Goal: Information Seeking & Learning: Learn about a topic

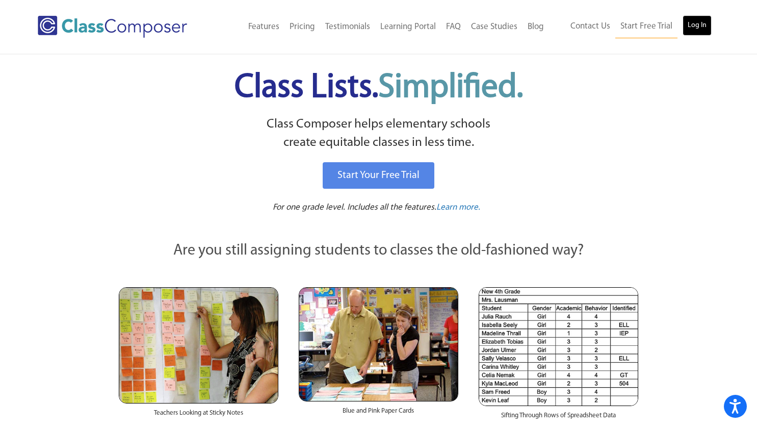
click at [693, 25] on link "Log In" at bounding box center [697, 25] width 29 height 20
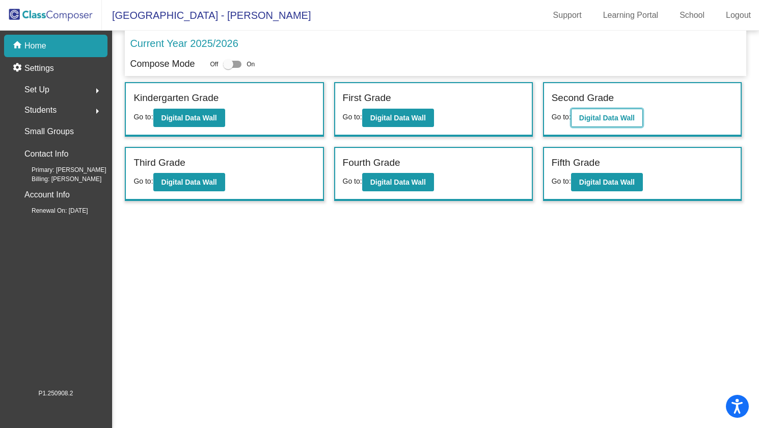
click at [611, 117] on b "Digital Data Wall" at bounding box center [608, 118] width 56 height 8
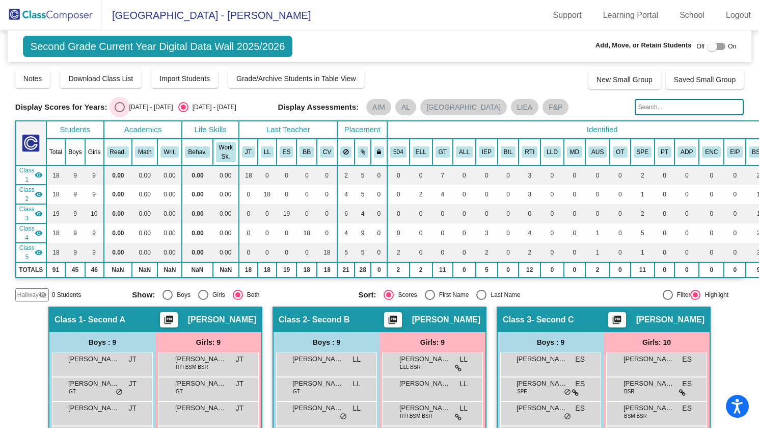
click at [122, 108] on div "Select an option" at bounding box center [120, 107] width 10 height 10
click at [120, 112] on input "[DATE] - [DATE]" at bounding box center [119, 112] width 1 height 1
radio input "true"
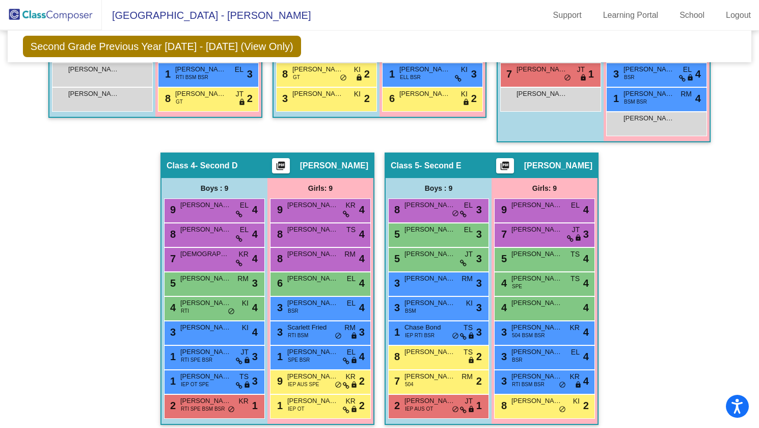
scroll to position [470, 0]
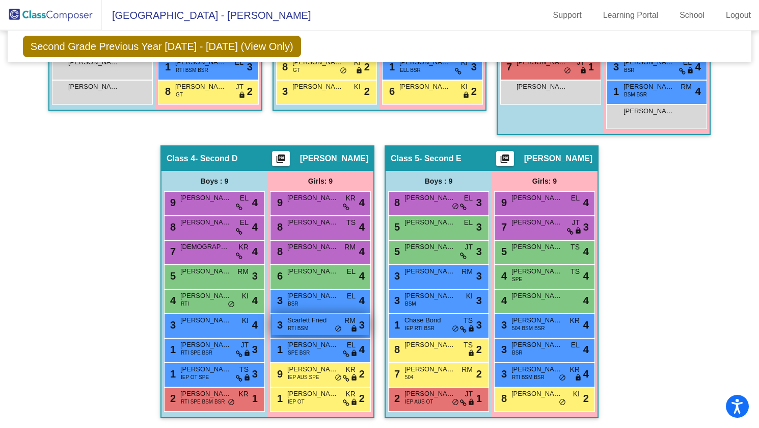
click at [306, 320] on span "Scarlett Fried" at bounding box center [312, 320] width 51 height 10
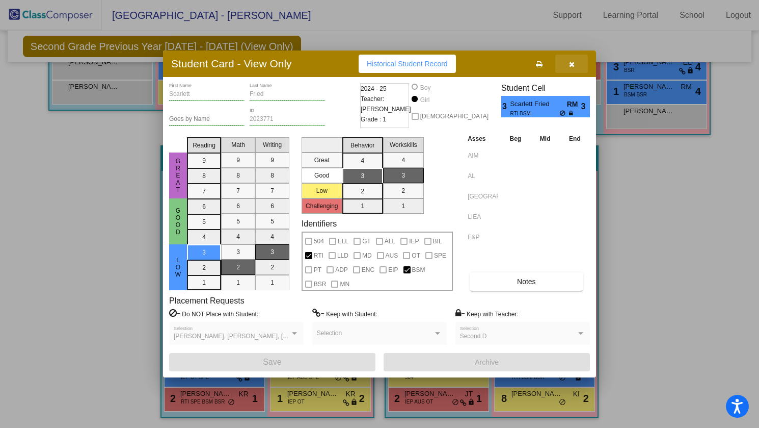
click at [572, 63] on icon "button" at bounding box center [572, 64] width 6 height 7
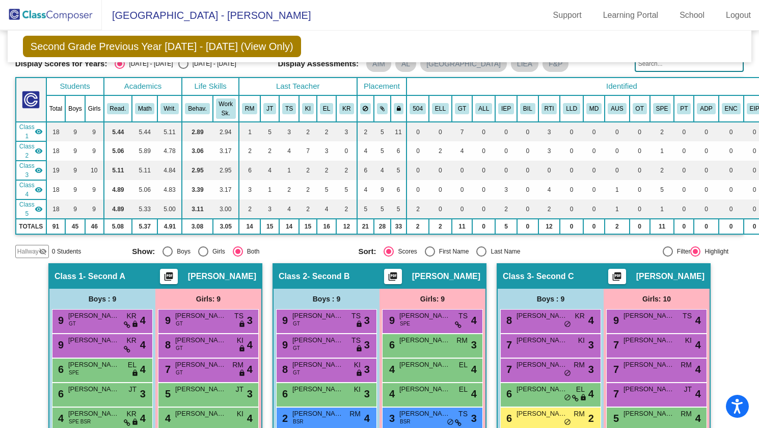
scroll to position [0, 0]
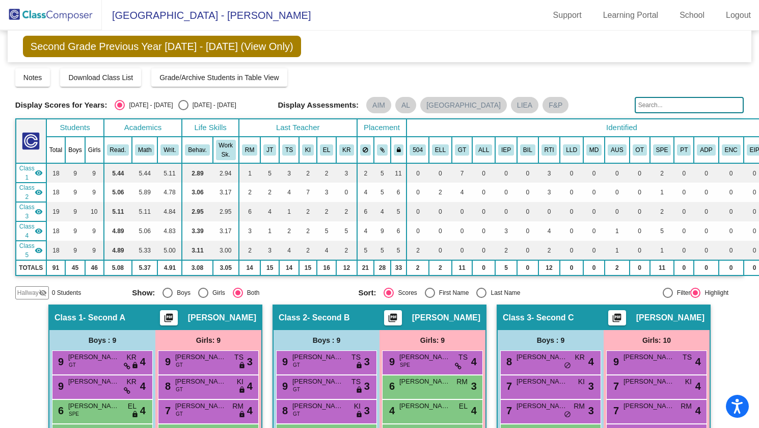
click at [73, 14] on img at bounding box center [51, 15] width 102 height 30
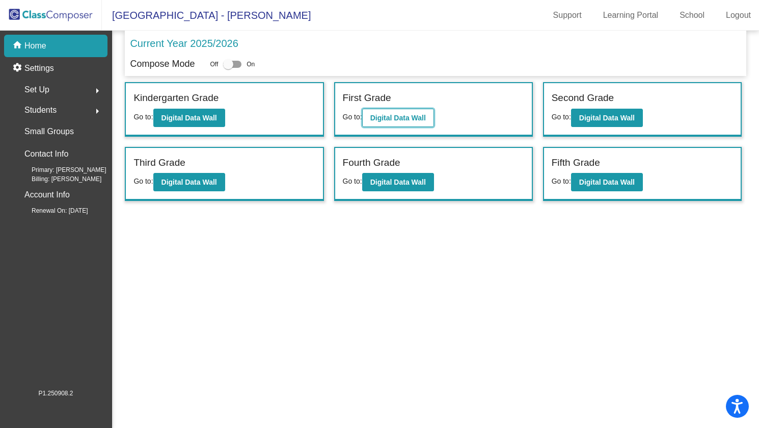
click at [414, 118] on b "Digital Data Wall" at bounding box center [399, 118] width 56 height 8
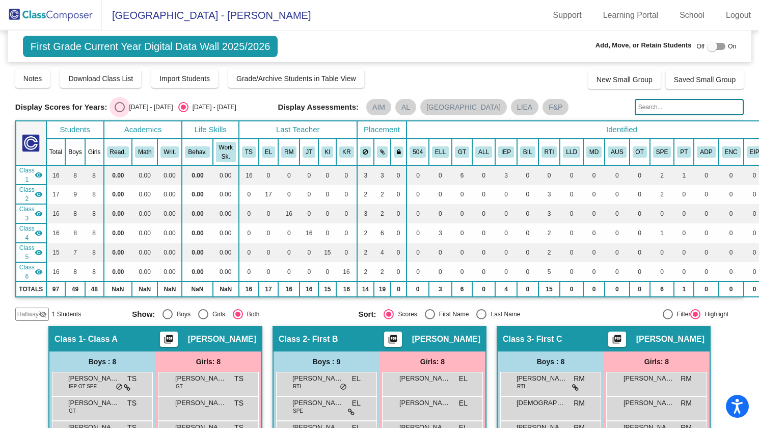
click at [121, 106] on div "Select an option" at bounding box center [120, 107] width 10 height 10
click at [120, 112] on input "[DATE] - [DATE]" at bounding box center [119, 112] width 1 height 1
radio input "true"
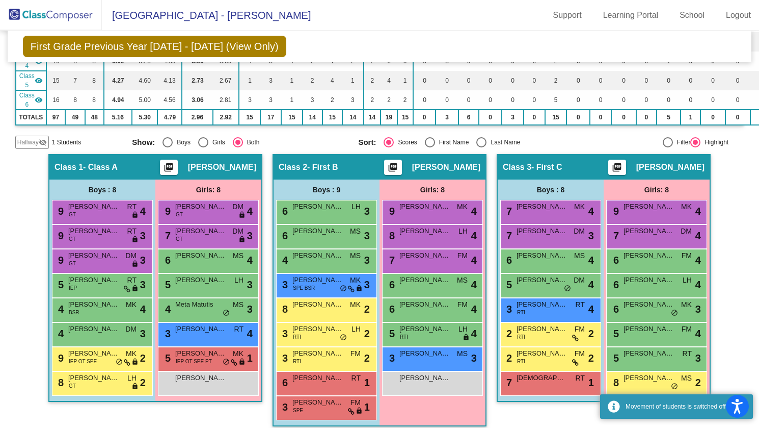
scroll to position [204, 0]
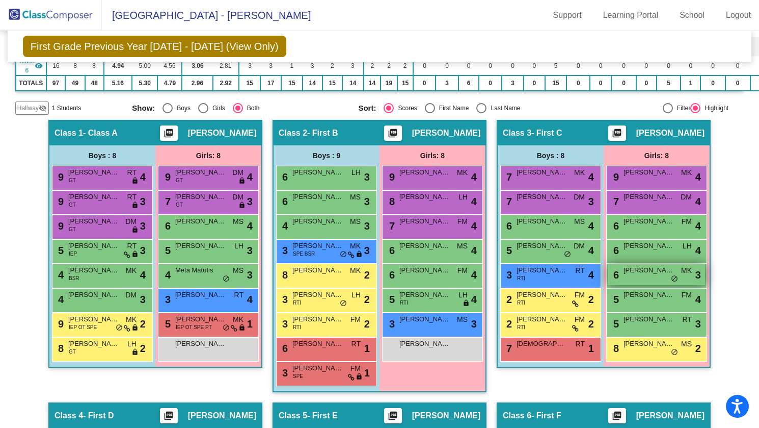
click at [635, 272] on span "[PERSON_NAME]" at bounding box center [649, 270] width 51 height 10
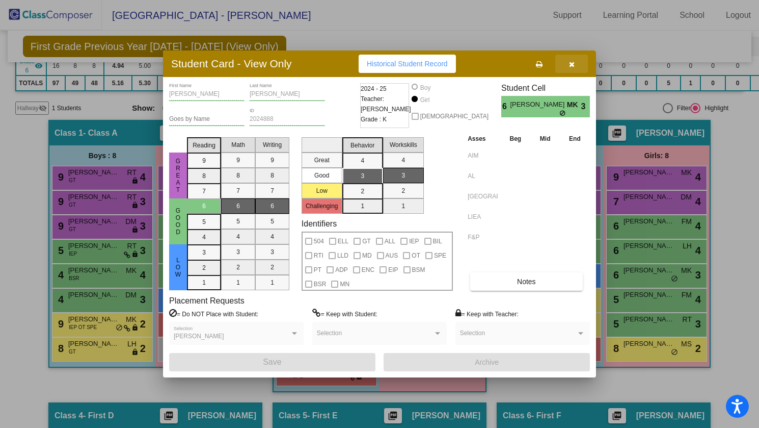
click at [572, 63] on icon "button" at bounding box center [572, 64] width 6 height 7
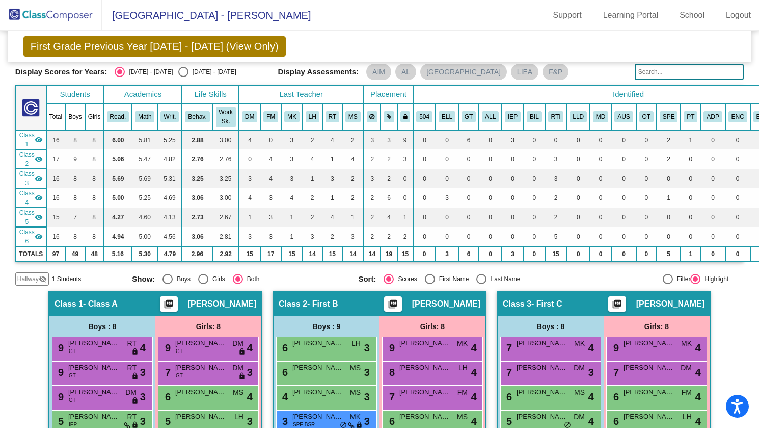
scroll to position [0, 0]
